Goal: Find contact information: Find contact information

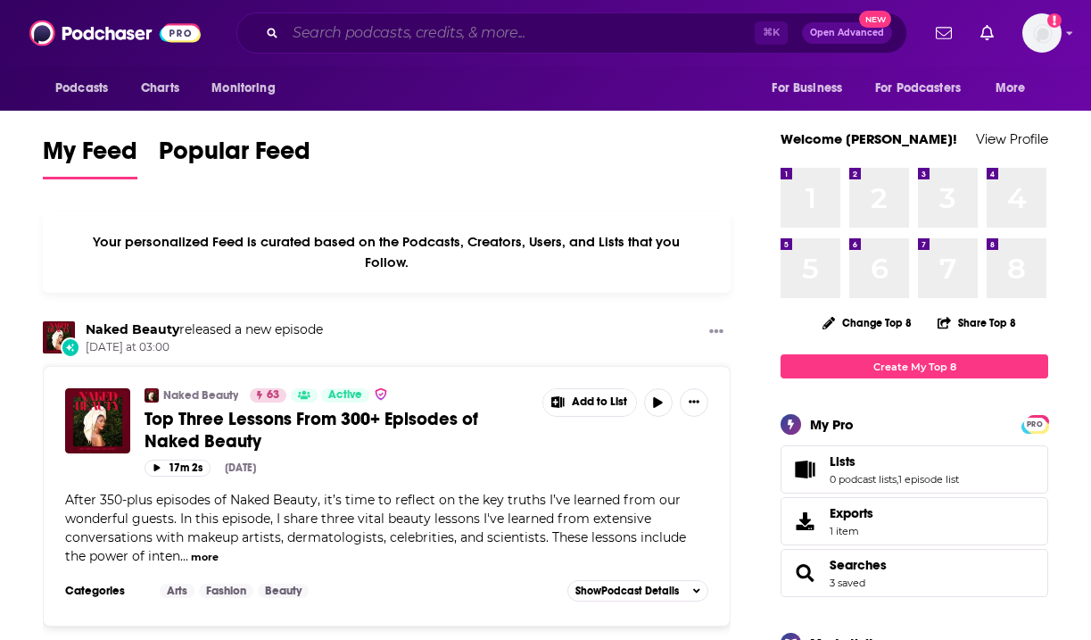
click at [388, 30] on input "Search podcasts, credits, & more..." at bounding box center [520, 33] width 469 height 29
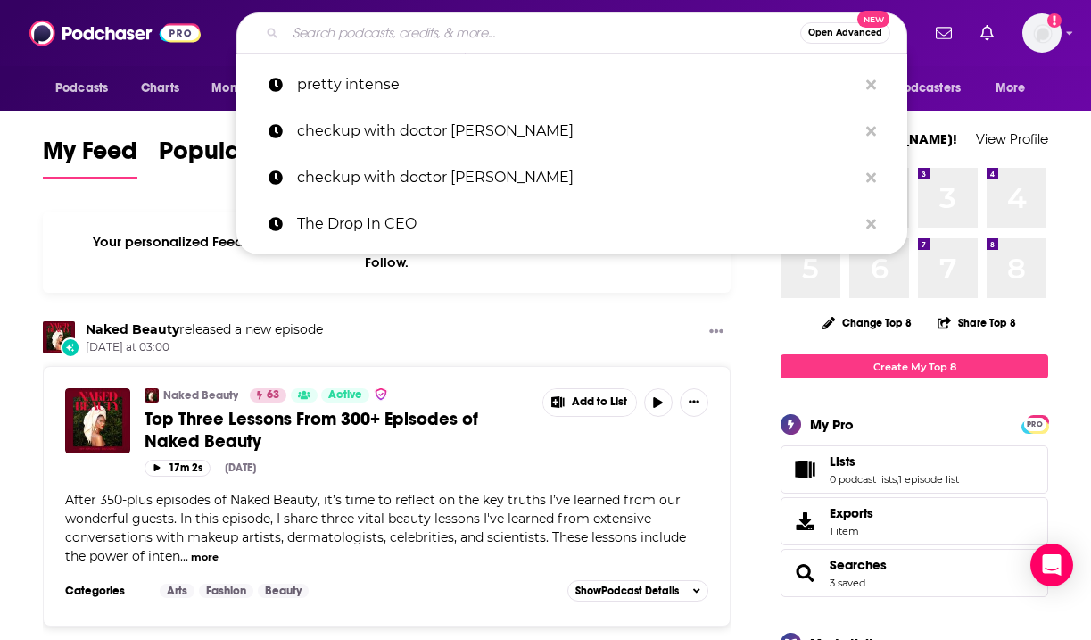
paste input "This Podcast Burns Fat!"
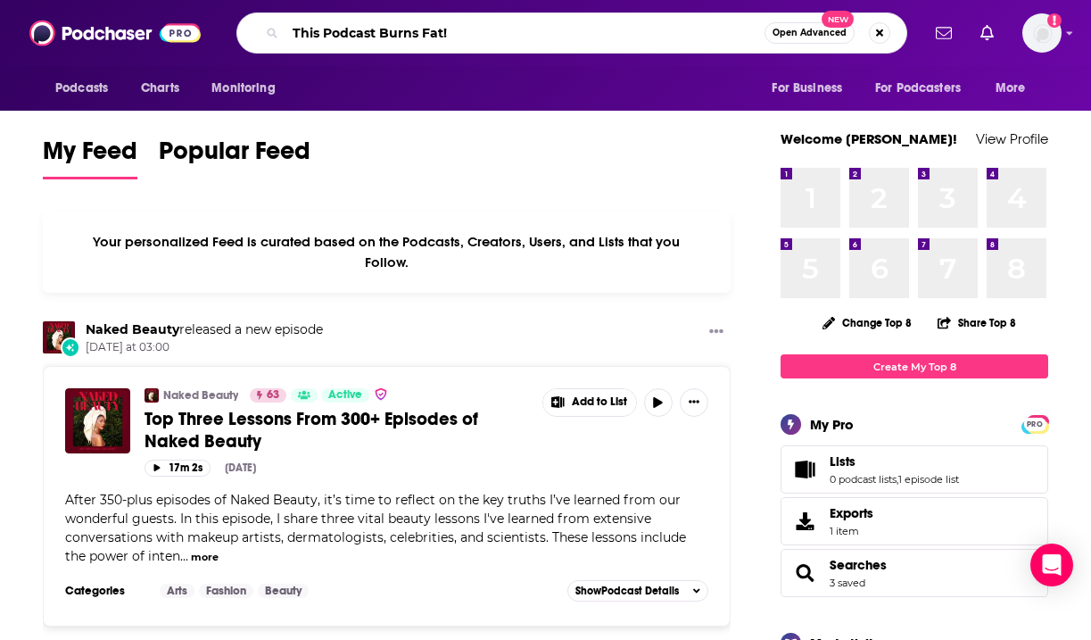
type input "This Podcast Burns Fat!"
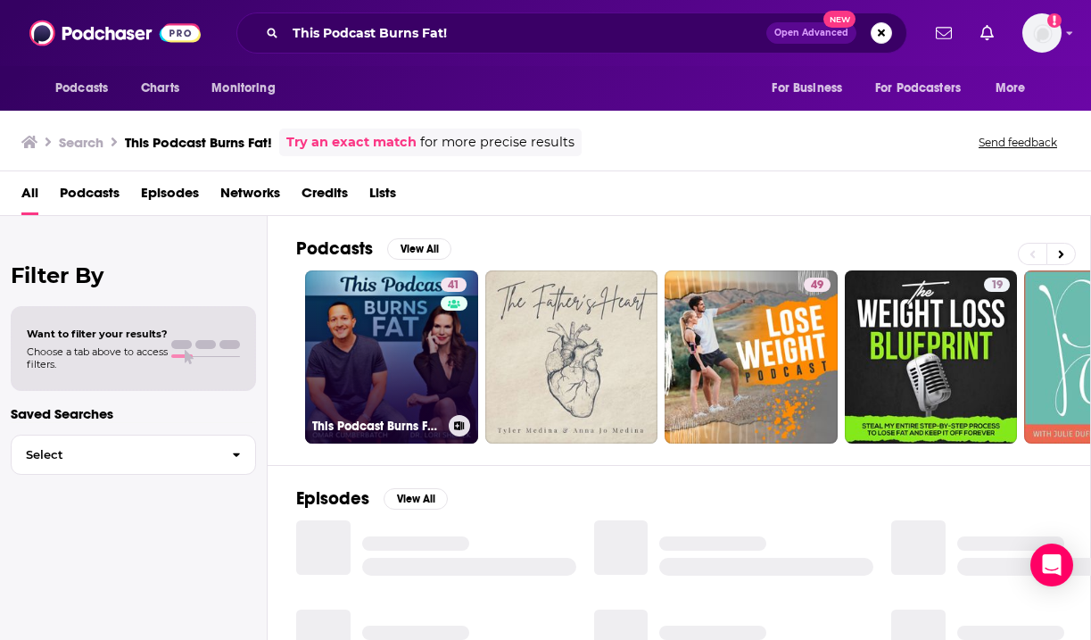
click at [402, 379] on link "41 This Podcast Burns Fat!" at bounding box center [391, 356] width 173 height 173
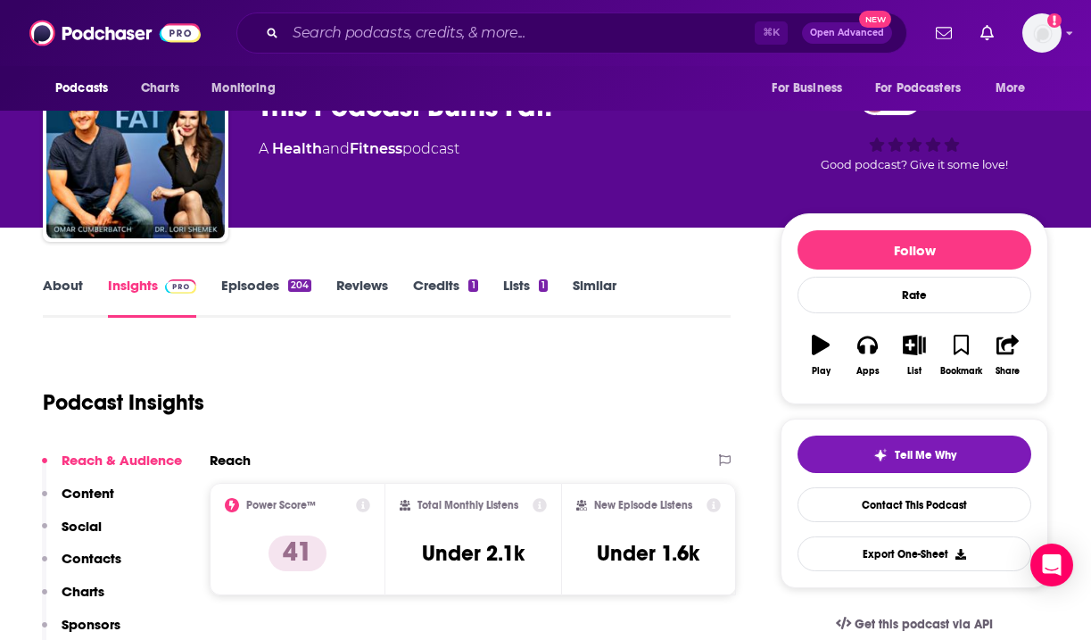
scroll to position [87, 0]
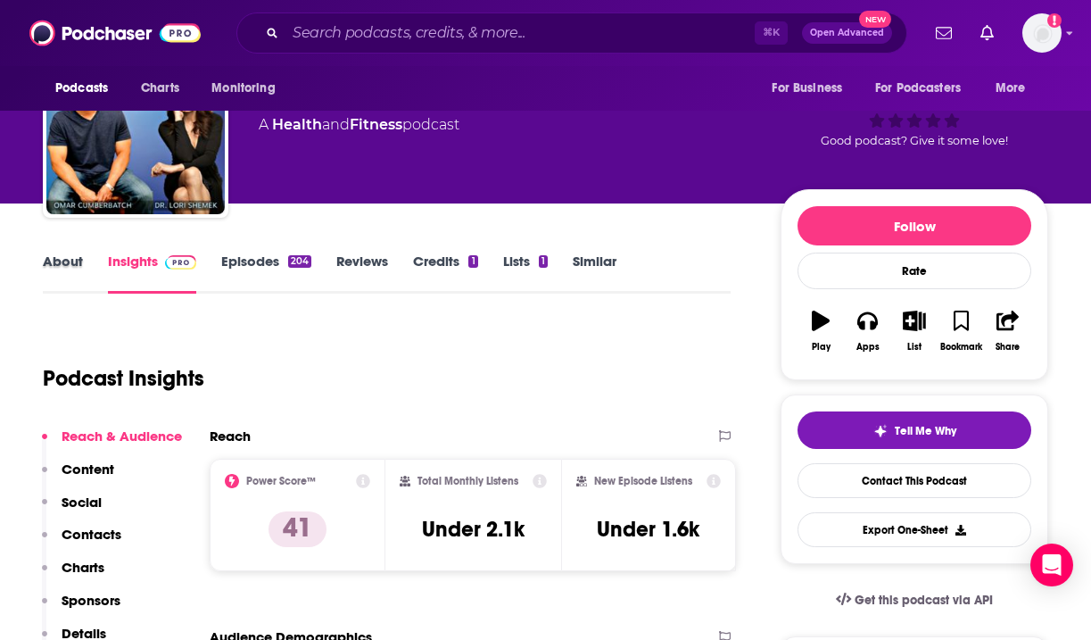
click at [86, 260] on div "About" at bounding box center [75, 273] width 65 height 41
click at [74, 260] on link "About" at bounding box center [63, 273] width 40 height 41
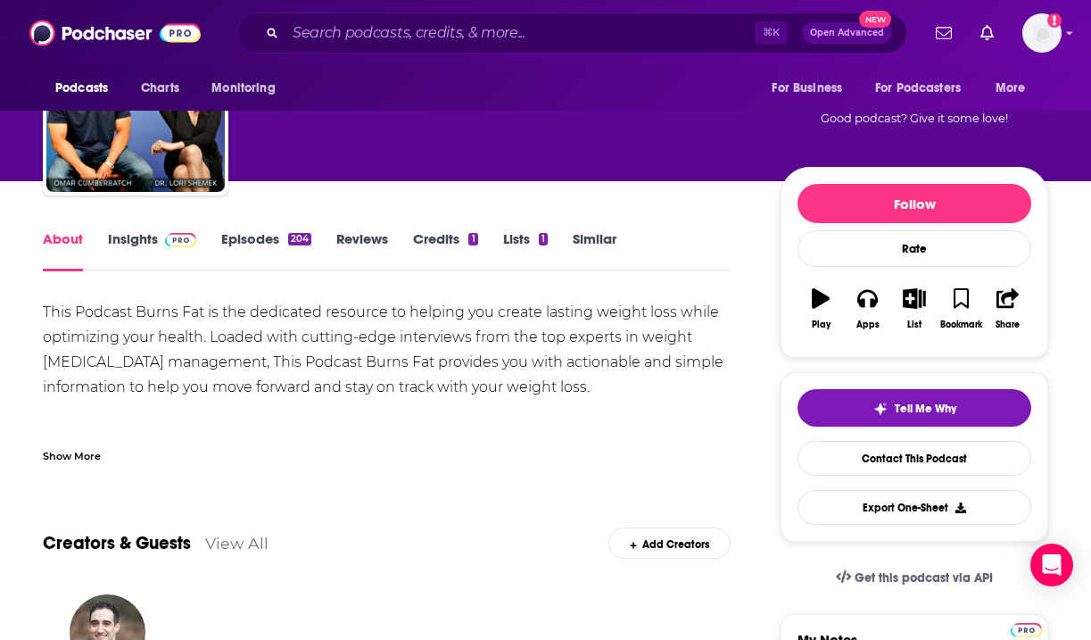
scroll to position [26, 0]
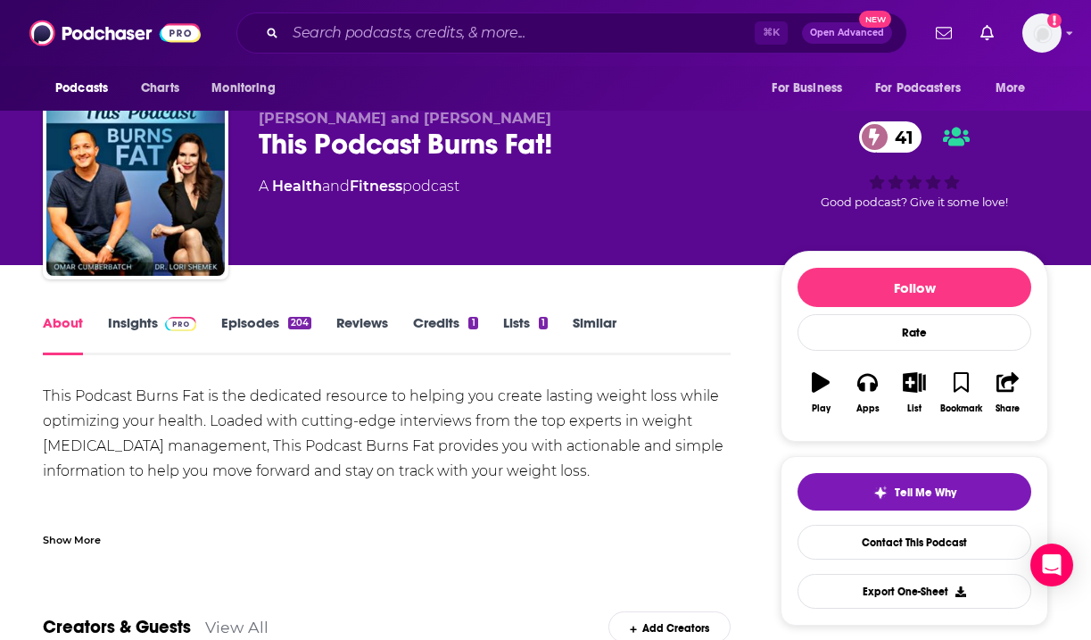
click at [141, 327] on link "Insights" at bounding box center [152, 334] width 88 height 41
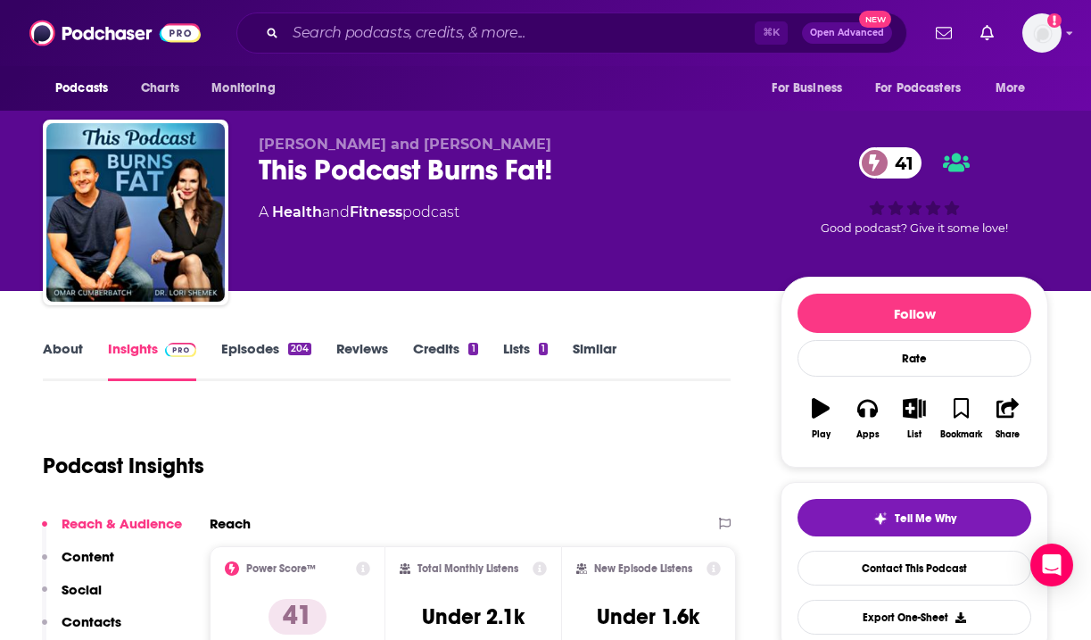
drag, startPoint x: 571, startPoint y: 139, endPoint x: 228, endPoint y: 145, distance: 342.7
click at [229, 148] on div "[PERSON_NAME] and [PERSON_NAME] This Podcast Burns Fat! 41 A Health and Fitness…" at bounding box center [546, 216] width 1006 height 193
copy span "[PERSON_NAME] and [PERSON_NAME]"
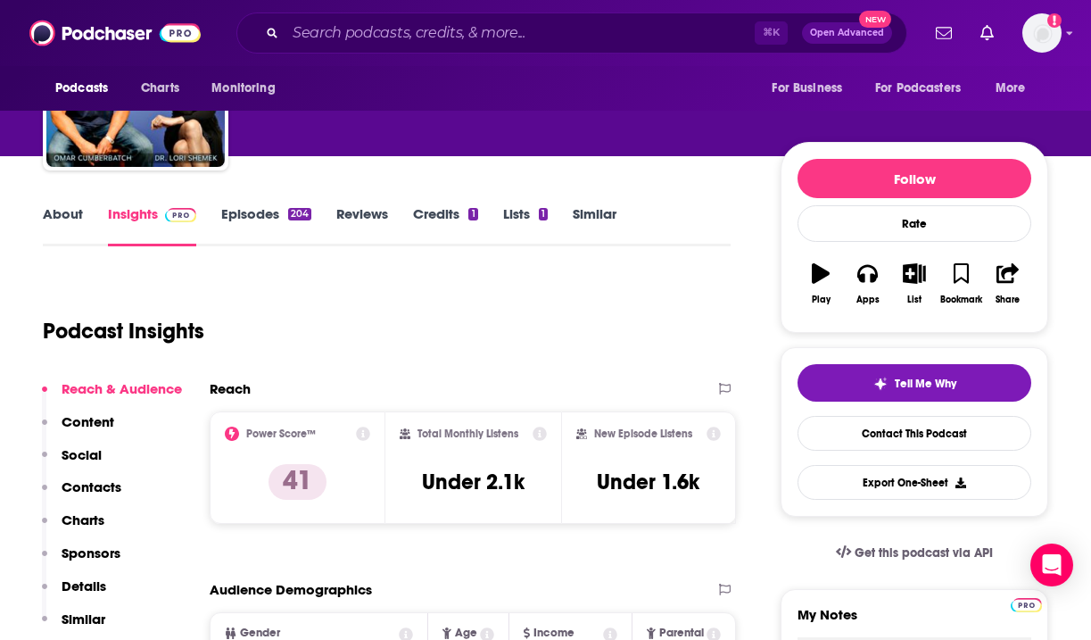
scroll to position [184, 0]
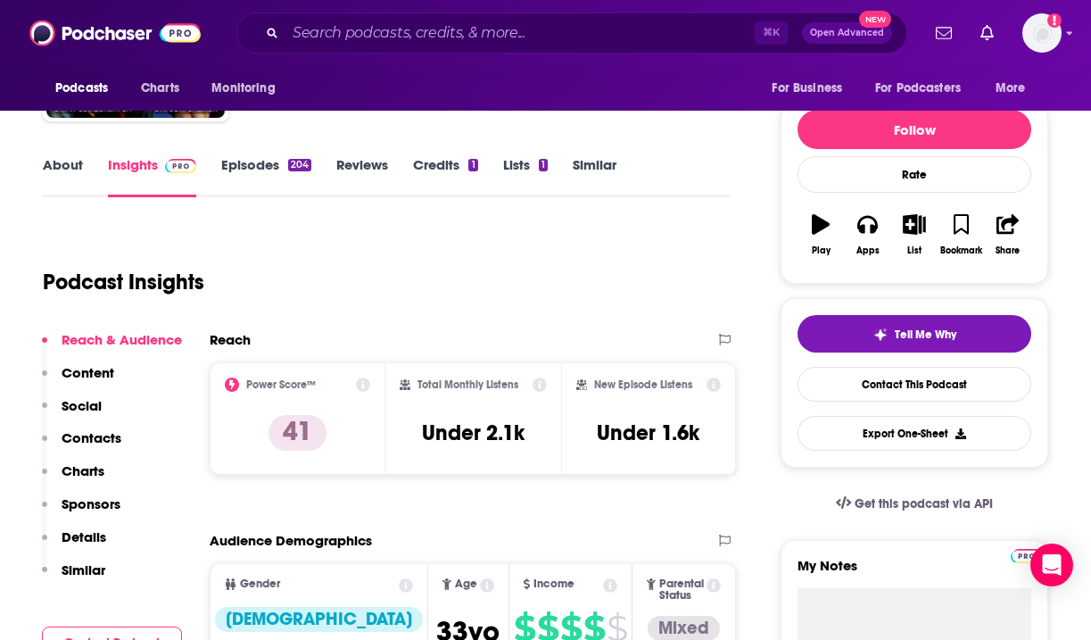
click at [94, 436] on p "Contacts" at bounding box center [92, 437] width 60 height 17
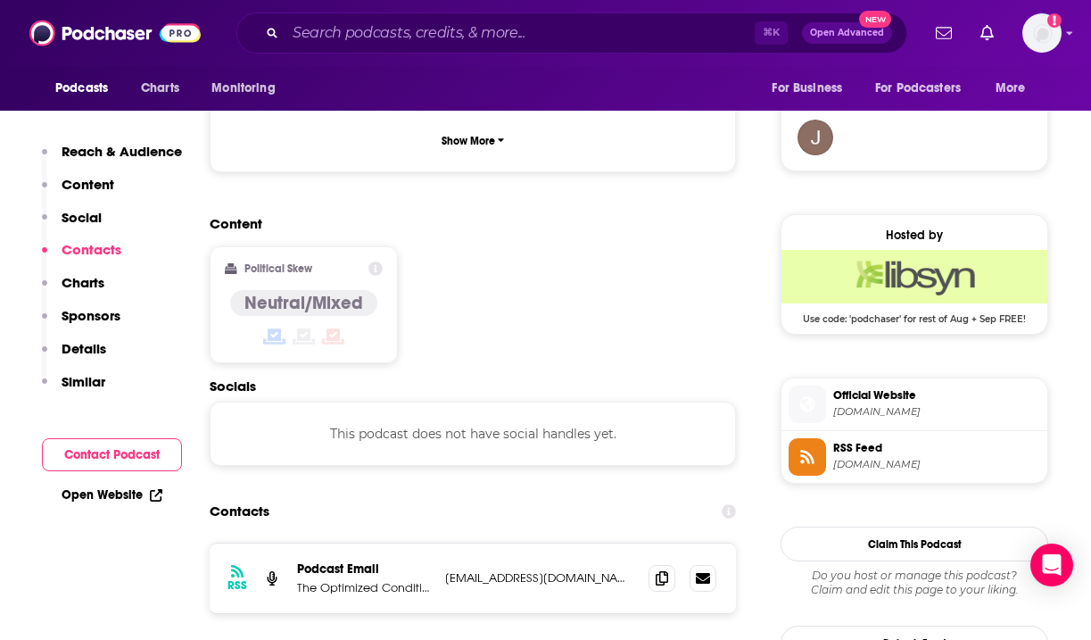
scroll to position [1446, 0]
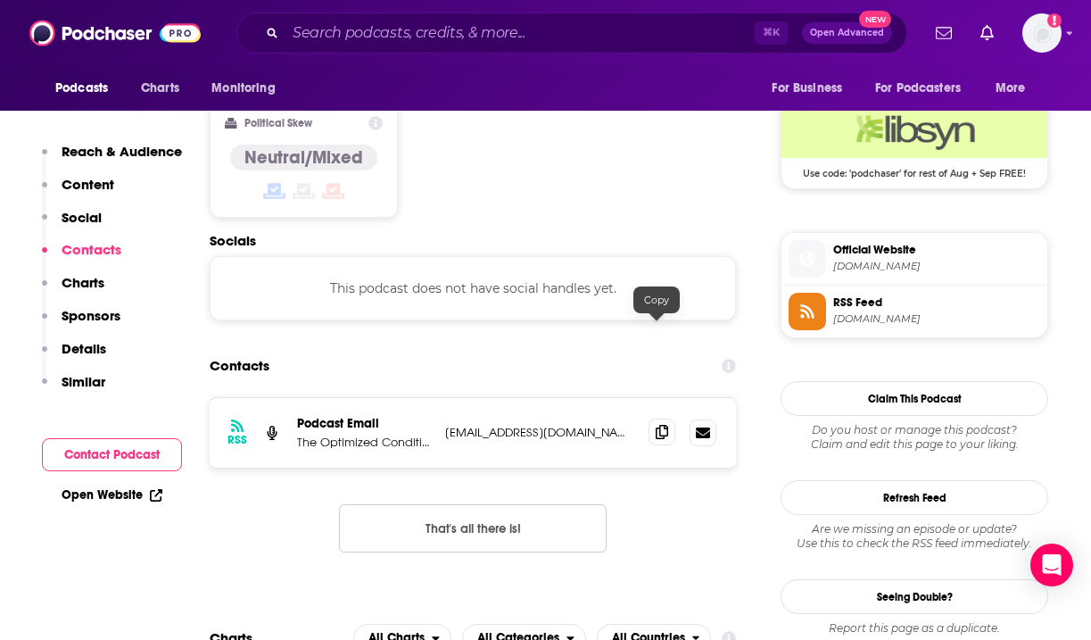
click at [658, 425] on icon at bounding box center [662, 432] width 12 height 14
